Goal: Information Seeking & Learning: Learn about a topic

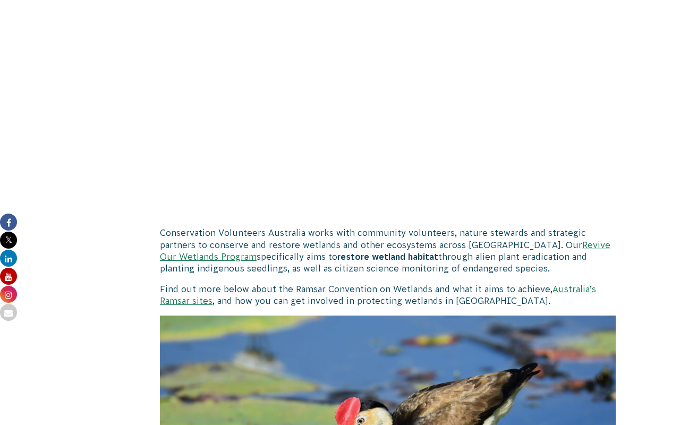
scroll to position [573, 0]
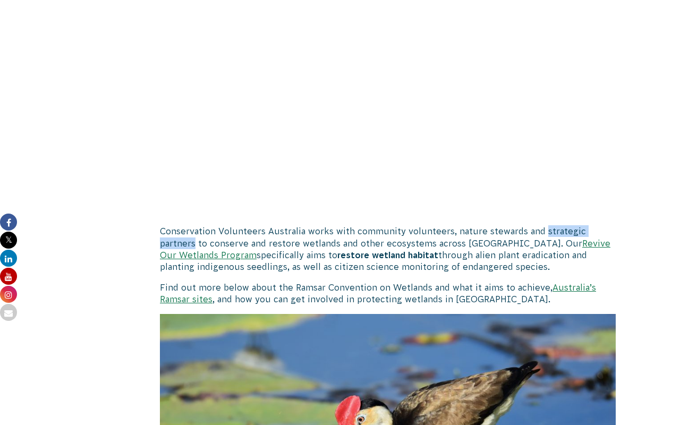
drag, startPoint x: 543, startPoint y: 233, endPoint x: 197, endPoint y: 243, distance: 346.7
click at [197, 243] on p "Conservation Volunteers Australia works with community volunteers, nature stewa…" at bounding box center [388, 249] width 456 height 48
copy p "strategic partners"
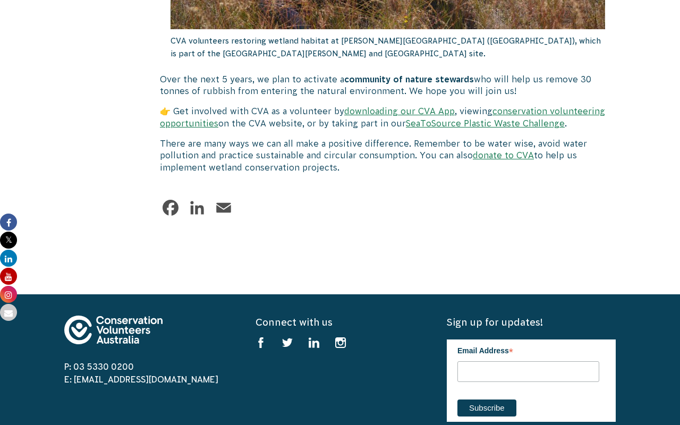
scroll to position [2521, 0]
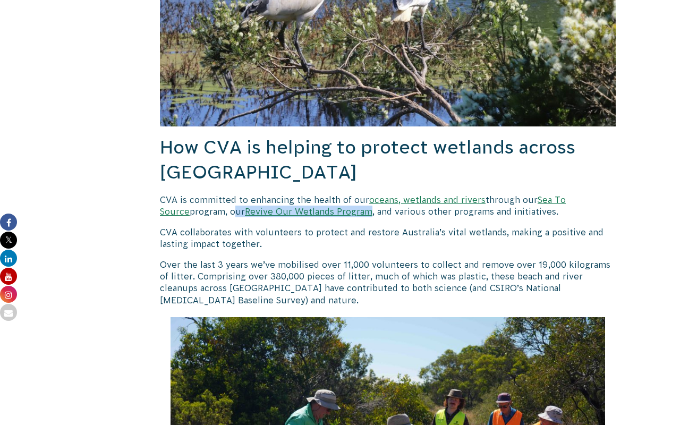
drag, startPoint x: 202, startPoint y: 186, endPoint x: 339, endPoint y: 186, distance: 136.6
click at [339, 194] on p "CVA is committed to enhancing the health of our oceans, wetlands and rivers thr…" at bounding box center [388, 206] width 456 height 24
copy p "our Revive Our Wetlands Program"
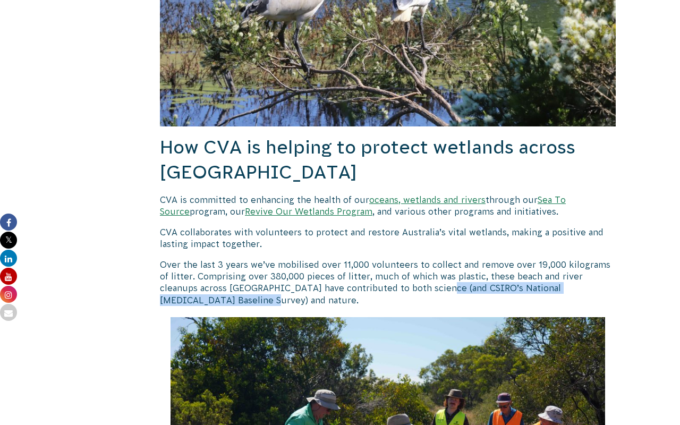
drag, startPoint x: 391, startPoint y: 264, endPoint x: 602, endPoint y: 269, distance: 211.1
click at [602, 269] on p "Over the last 3 years we’ve mobilised over 11,000 volunteers to collect and rem…" at bounding box center [388, 283] width 456 height 48
copy p "CSIRO’s National [MEDICAL_DATA] Baseline Survey"
